Goal: Navigation & Orientation: Find specific page/section

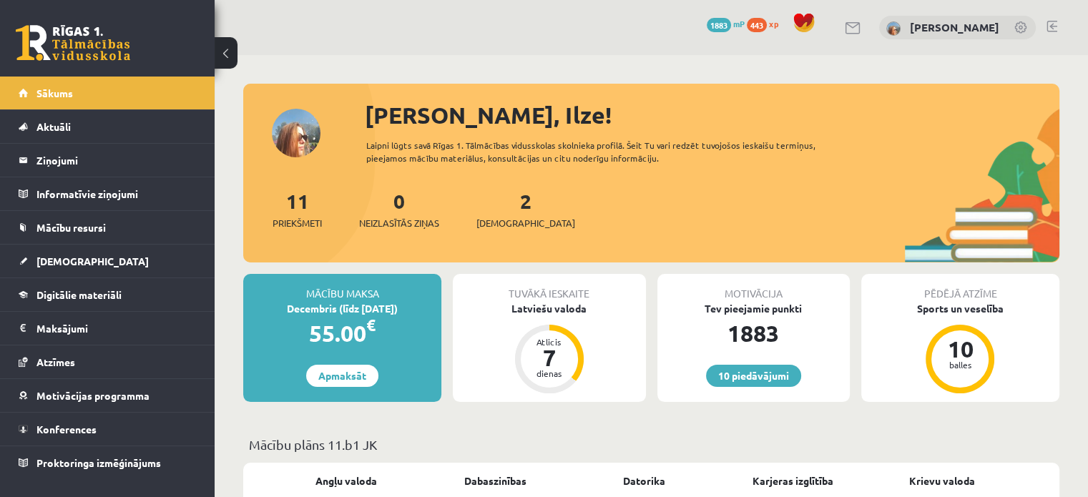
click at [96, 82] on link "Sākums" at bounding box center [108, 93] width 178 height 33
